Goal: Browse casually

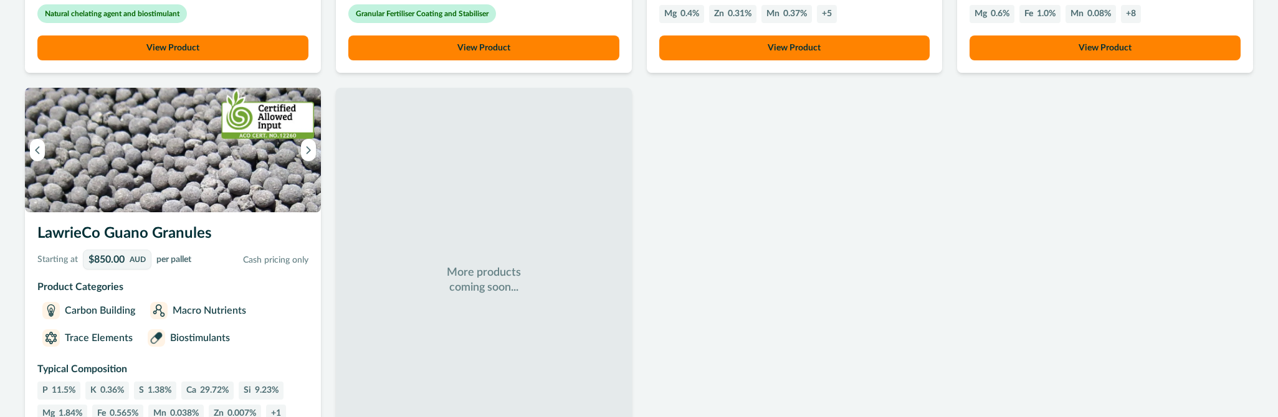
scroll to position [972, 0]
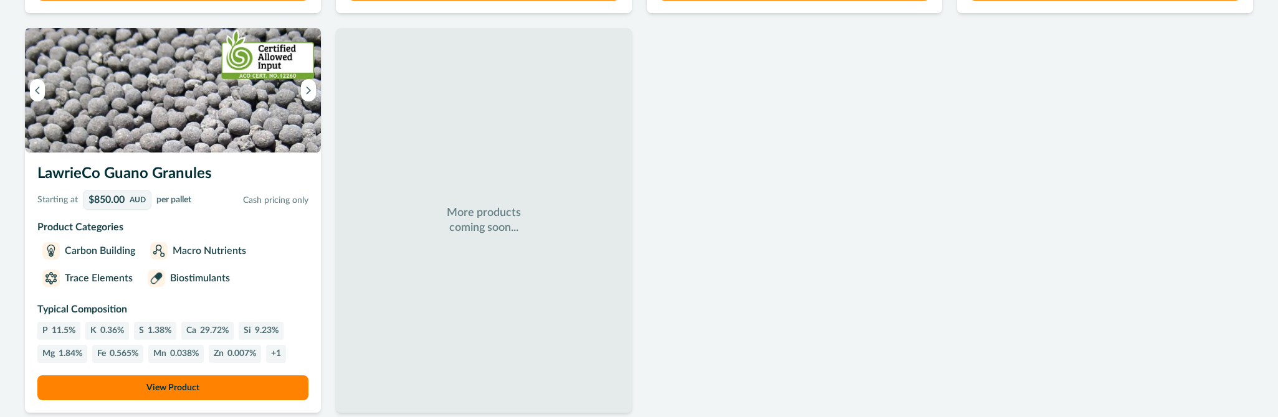
click at [477, 223] on p "More products coming soon..." at bounding box center [483, 221] width 75 height 30
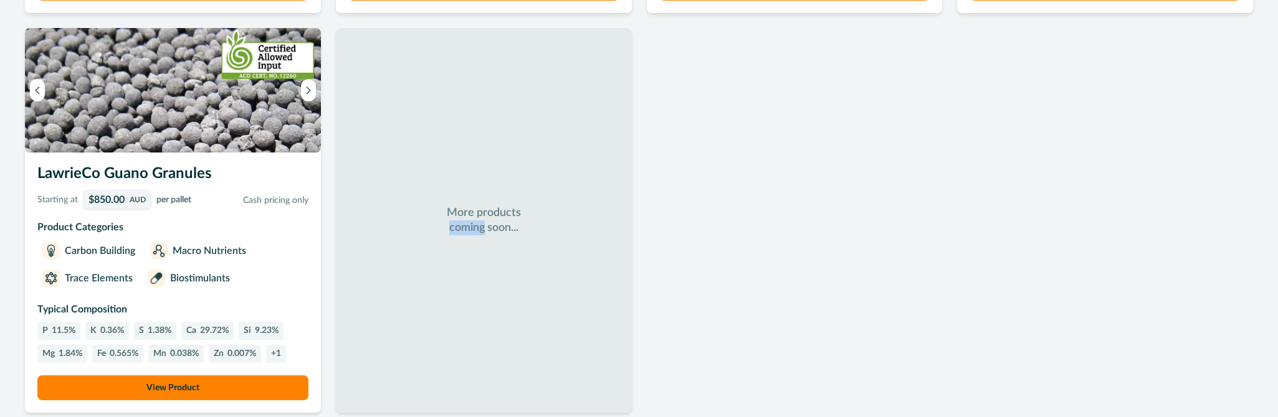
click at [477, 223] on p "More products coming soon..." at bounding box center [483, 221] width 75 height 30
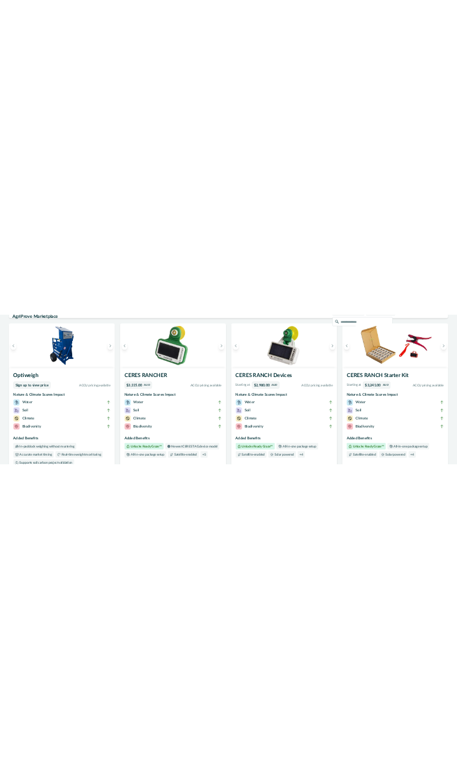
scroll to position [0, 0]
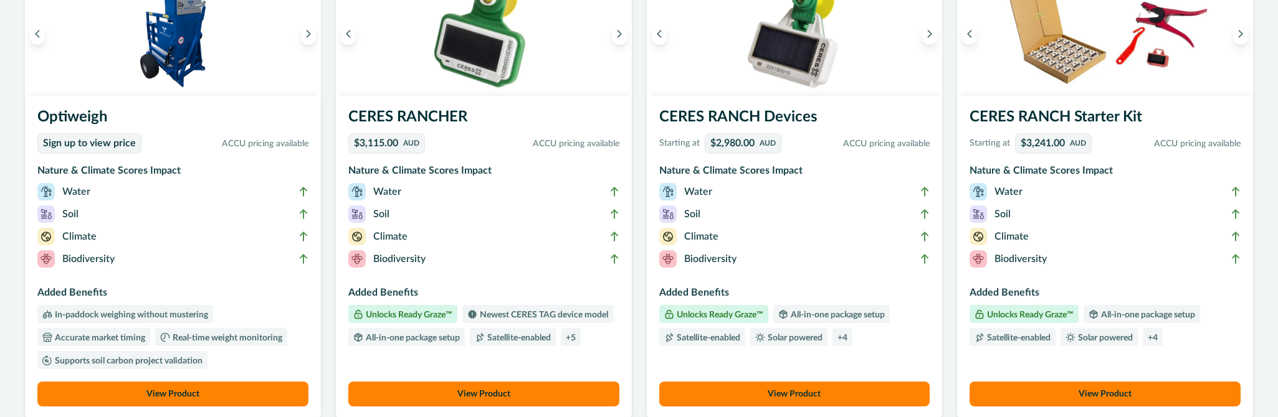
scroll to position [224, 0]
